Goal: Task Accomplishment & Management: Use online tool/utility

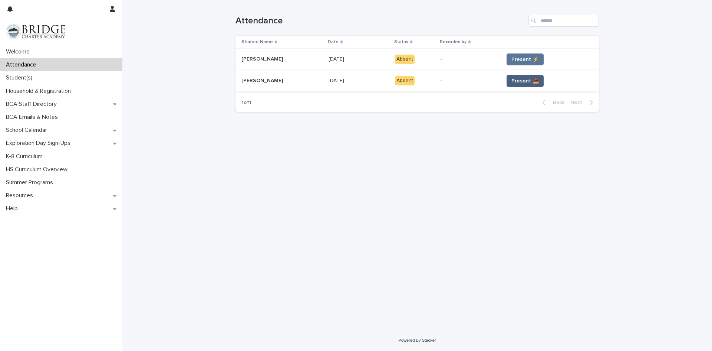
click at [525, 78] on span "Present 📥" at bounding box center [525, 80] width 27 height 7
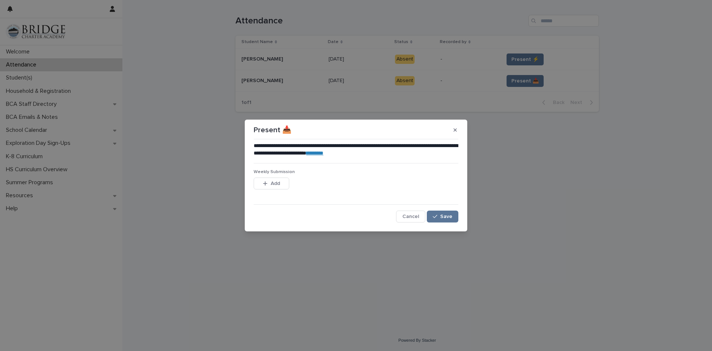
click at [324, 153] on link "********" at bounding box center [315, 152] width 17 height 5
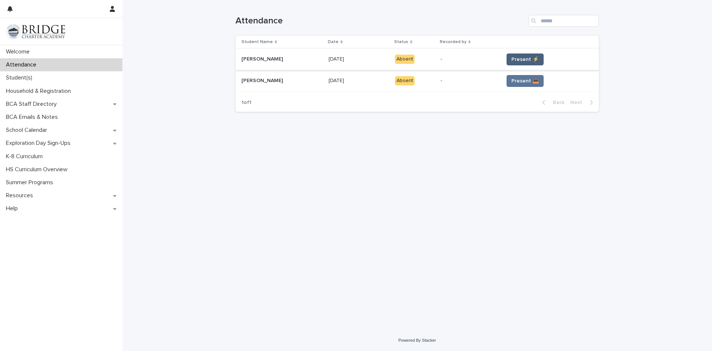
click at [540, 55] on button "Present ⚡" at bounding box center [525, 59] width 37 height 12
click at [524, 54] on button "Present ⚡" at bounding box center [525, 59] width 37 height 12
